Goal: Task Accomplishment & Management: Manage account settings

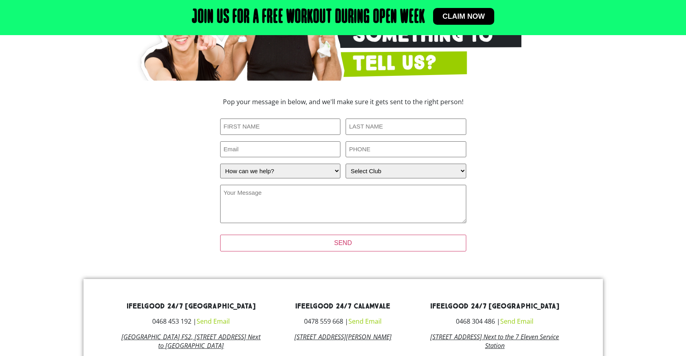
scroll to position [160, 0]
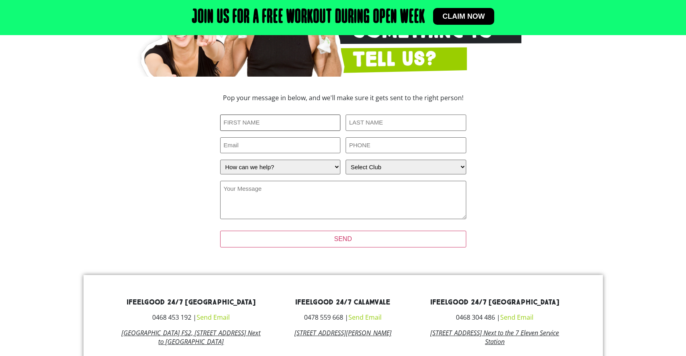
click at [270, 123] on input "First Name (Required)" at bounding box center [280, 123] width 121 height 16
type input "[PERSON_NAME]"
type input "[EMAIL_ADDRESS][DOMAIN_NAME]"
type input "0417844144"
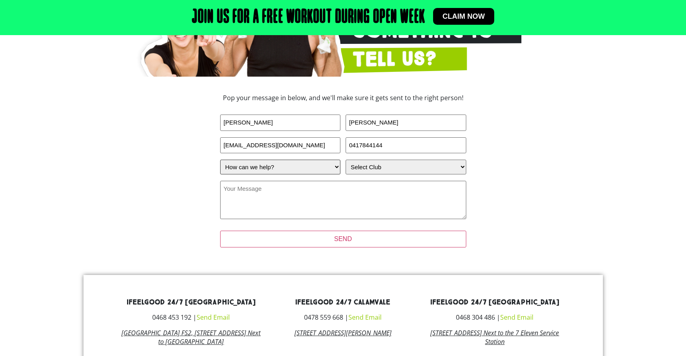
click at [263, 168] on select "How can we help? I have a question about joining I'm a current member who has a…" at bounding box center [280, 167] width 121 height 15
click at [385, 167] on select "Select Club Alexandra Hills Calamvale Coopers Plains Middle Park Oxenford Oxley…" at bounding box center [406, 167] width 121 height 15
select select "[GEOGRAPHIC_DATA]"
click at [346, 160] on select "Select Club Alexandra Hills Calamvale Coopers Plains Middle Park Oxenford Oxley…" at bounding box center [406, 167] width 121 height 15
click at [256, 193] on textarea "Your Message (Required)" at bounding box center [343, 200] width 246 height 38
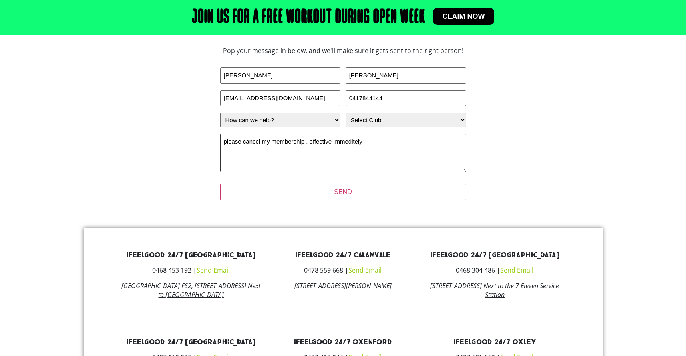
scroll to position [200, 0]
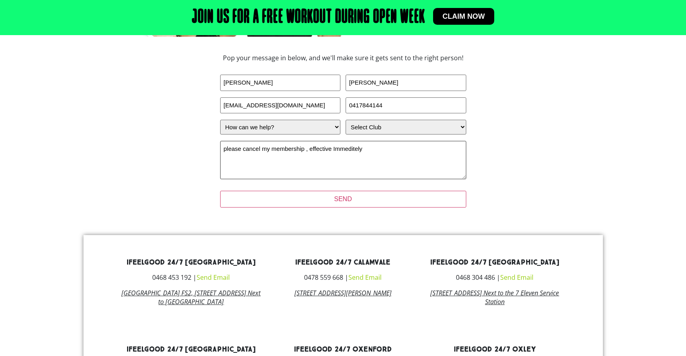
click at [369, 149] on textarea "please cancel my membership , effective Immeditely" at bounding box center [343, 160] width 246 height 38
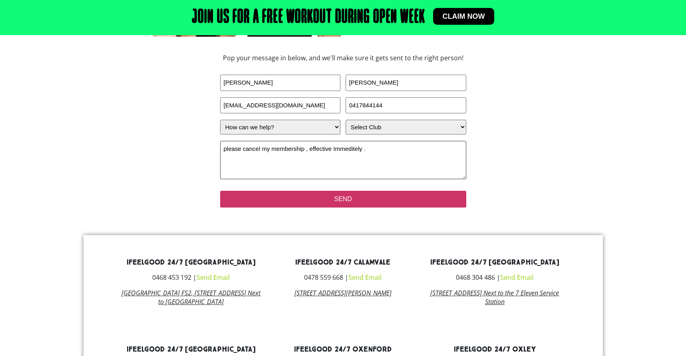
type textarea "please cancel my membership , effective Immeditely ."
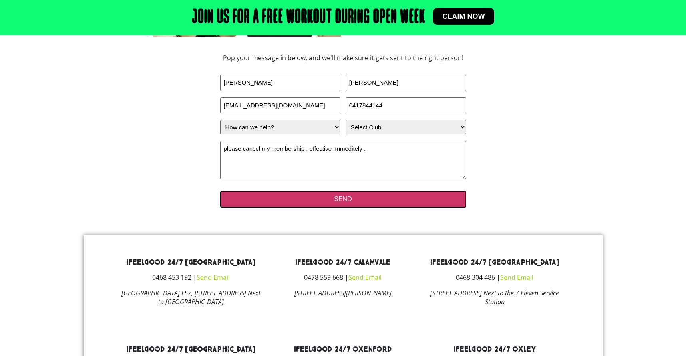
click at [336, 200] on input "SEND" at bounding box center [343, 199] width 246 height 17
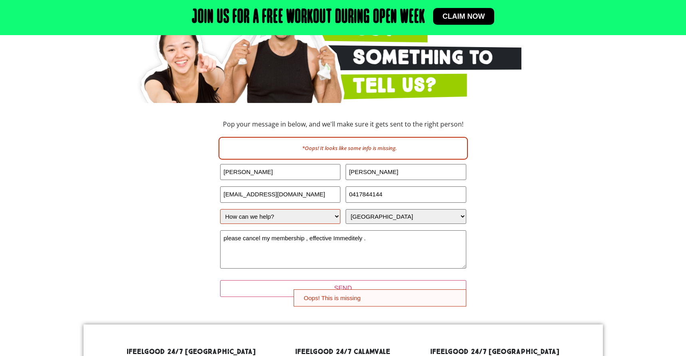
scroll to position [160, 0]
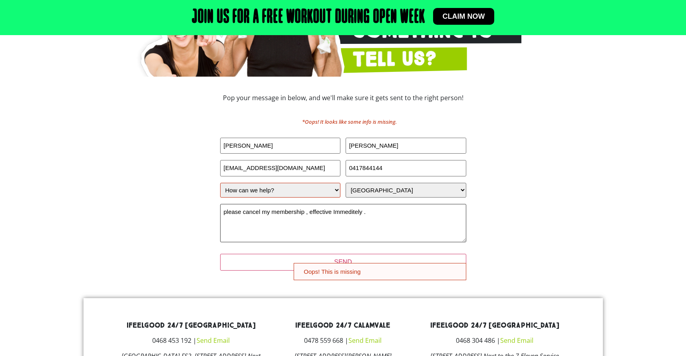
click at [248, 239] on textarea "please cancel my membership , effective Immeditely ." at bounding box center [343, 223] width 246 height 38
click at [337, 190] on select "How can we help? I have a question about joining I'm a current member who has a…" at bounding box center [280, 190] width 121 height 15
select select "I'm a current member who has an enquiry"
click at [220, 183] on select "How can we help? I have a question about joining I'm a current member who has a…" at bounding box center [280, 190] width 121 height 15
click at [295, 234] on textarea "please cancel my membership , effective Immeditely ." at bounding box center [343, 223] width 246 height 38
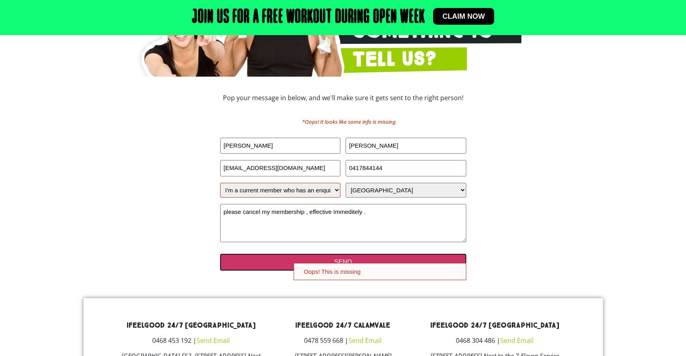
click at [342, 261] on input "SEND" at bounding box center [343, 262] width 246 height 17
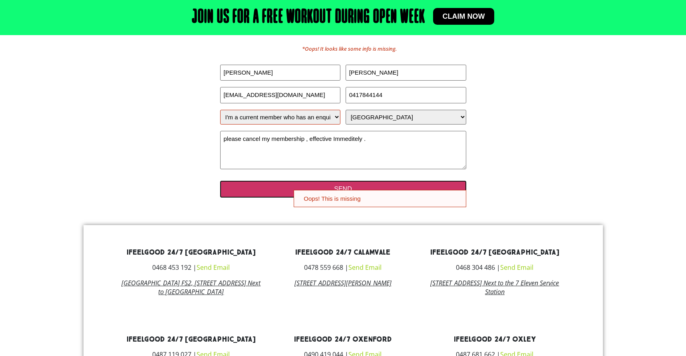
scroll to position [240, 0]
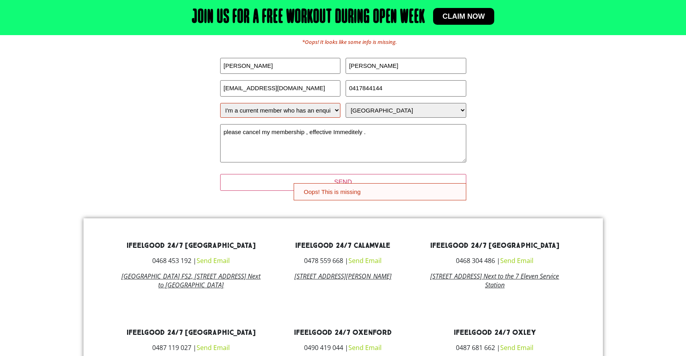
click at [131, 189] on section "Pop your message in below, and we'll make sure it gets sent to the right person…" at bounding box center [342, 108] width 455 height 194
